Goal: Transaction & Acquisition: Subscribe to service/newsletter

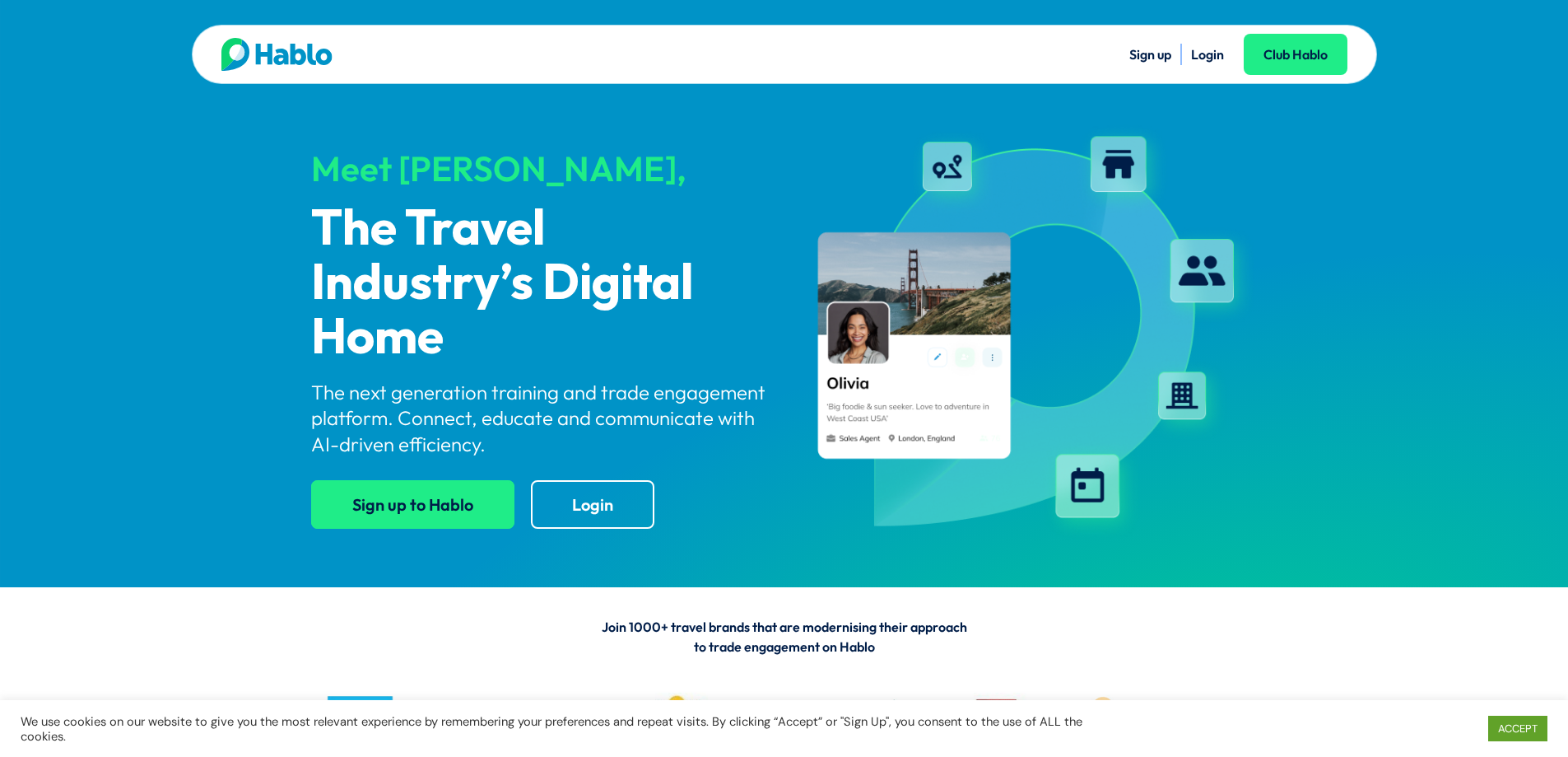
click at [430, 510] on link "Sign up to Hablo" at bounding box center [413, 504] width 204 height 48
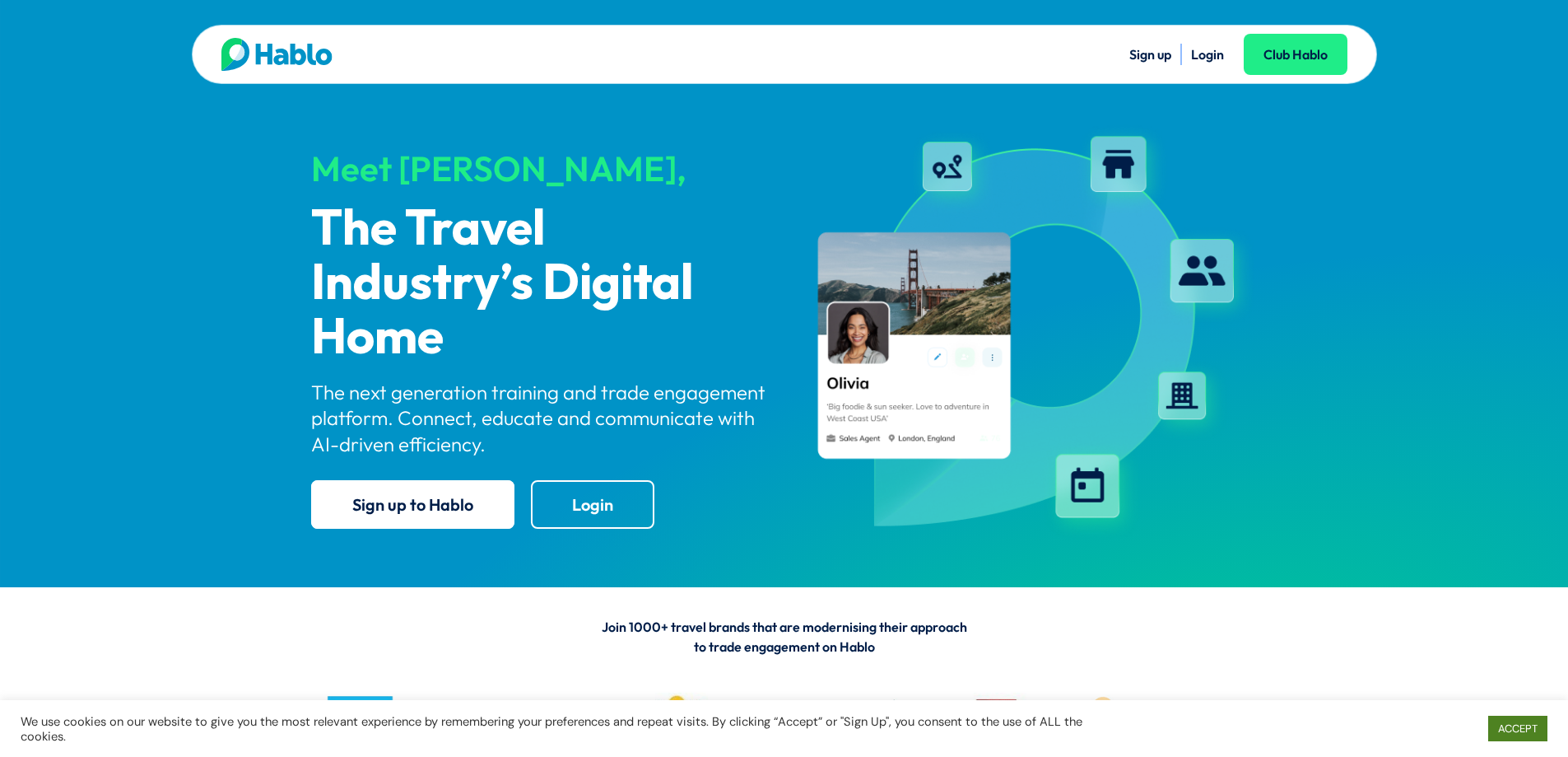
click at [1507, 723] on link "ACCEPT" at bounding box center [1518, 727] width 59 height 25
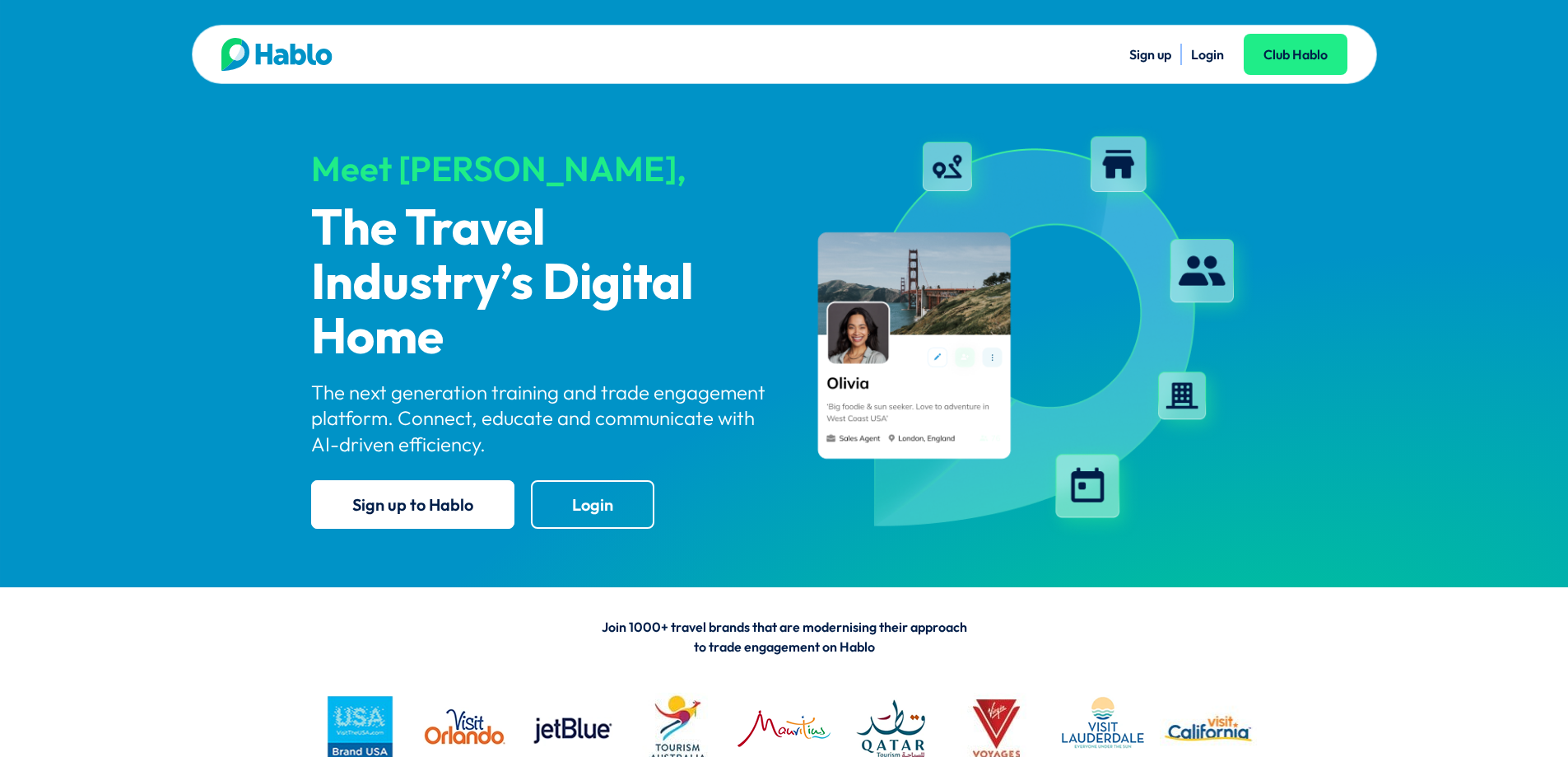
click at [1197, 48] on link "Login" at bounding box center [1206, 55] width 33 height 17
